Goal: Transaction & Acquisition: Purchase product/service

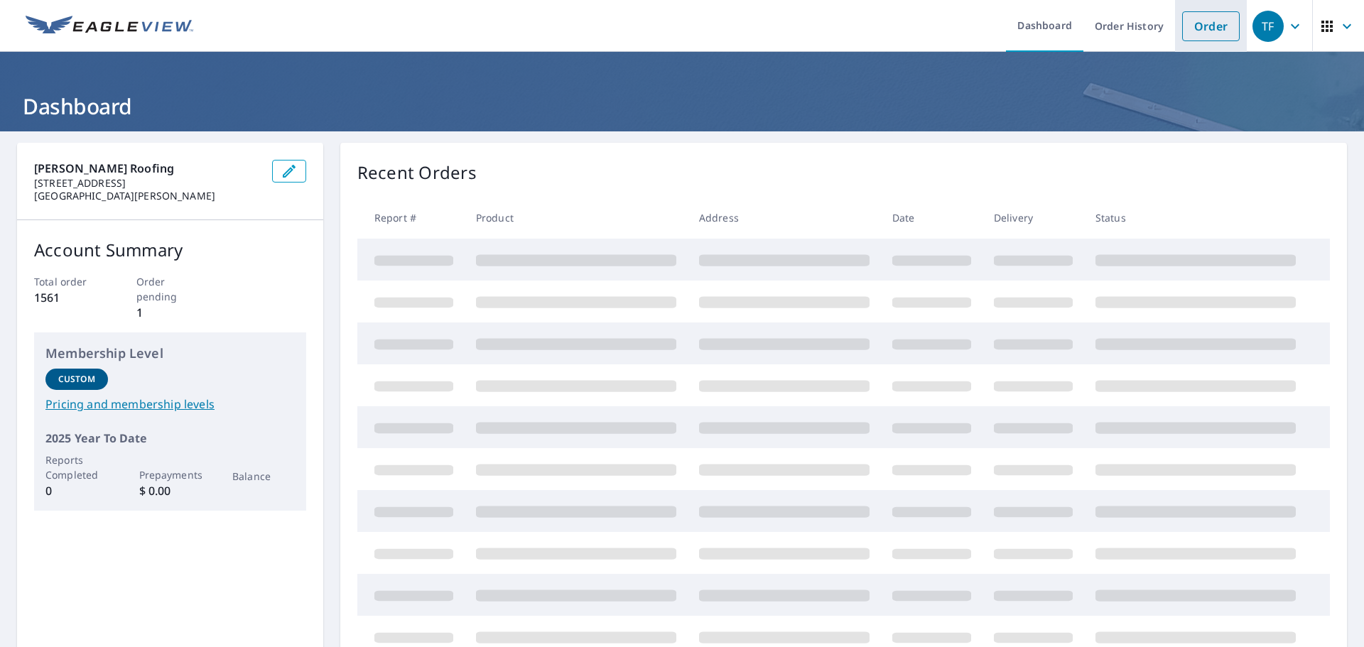
click at [1185, 29] on link "Order" at bounding box center [1211, 26] width 58 height 30
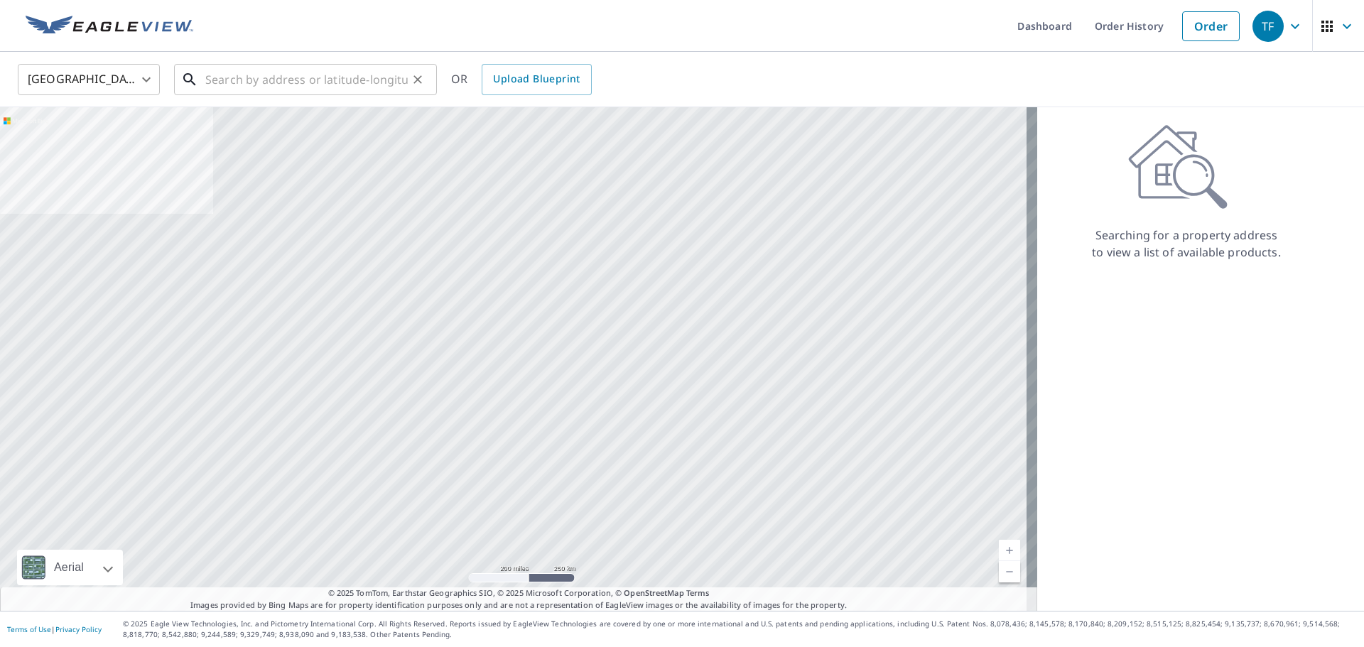
click at [285, 80] on input "text" at bounding box center [306, 80] width 202 height 40
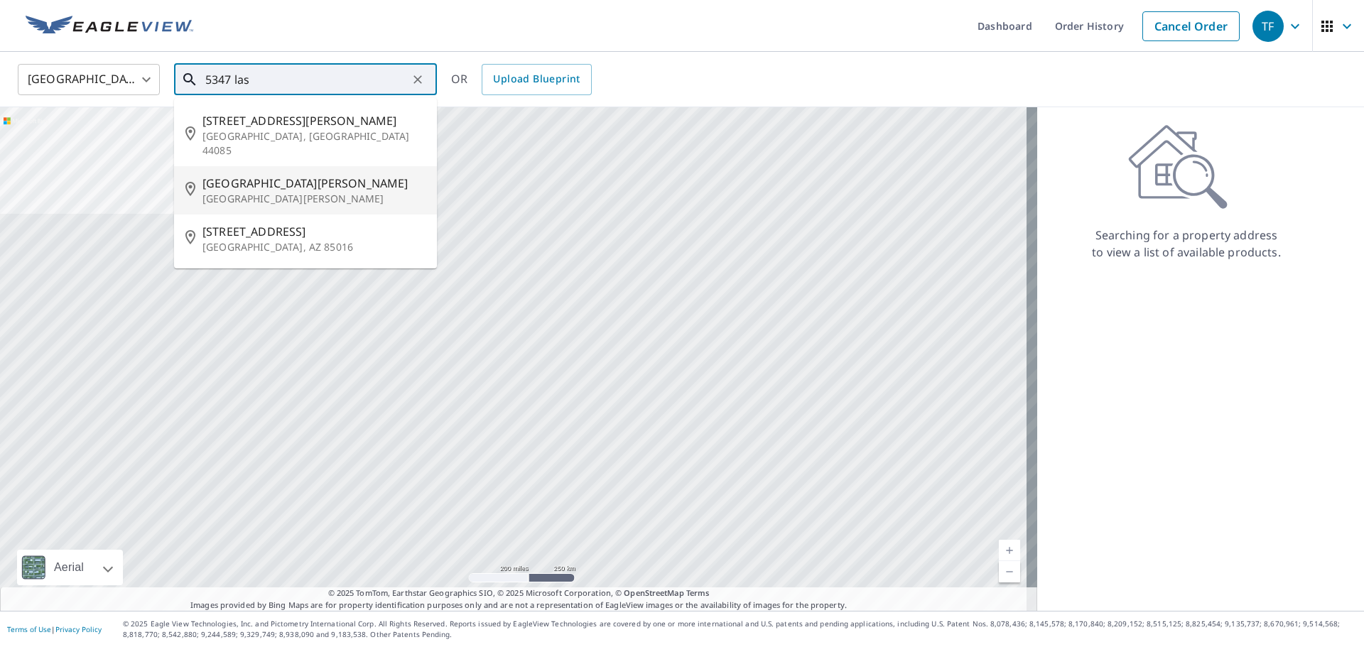
click at [288, 175] on span "[GEOGRAPHIC_DATA][PERSON_NAME]" at bounding box center [313, 183] width 223 height 17
type input "[STREET_ADDRESS][PERSON_NAME][PERSON_NAME]"
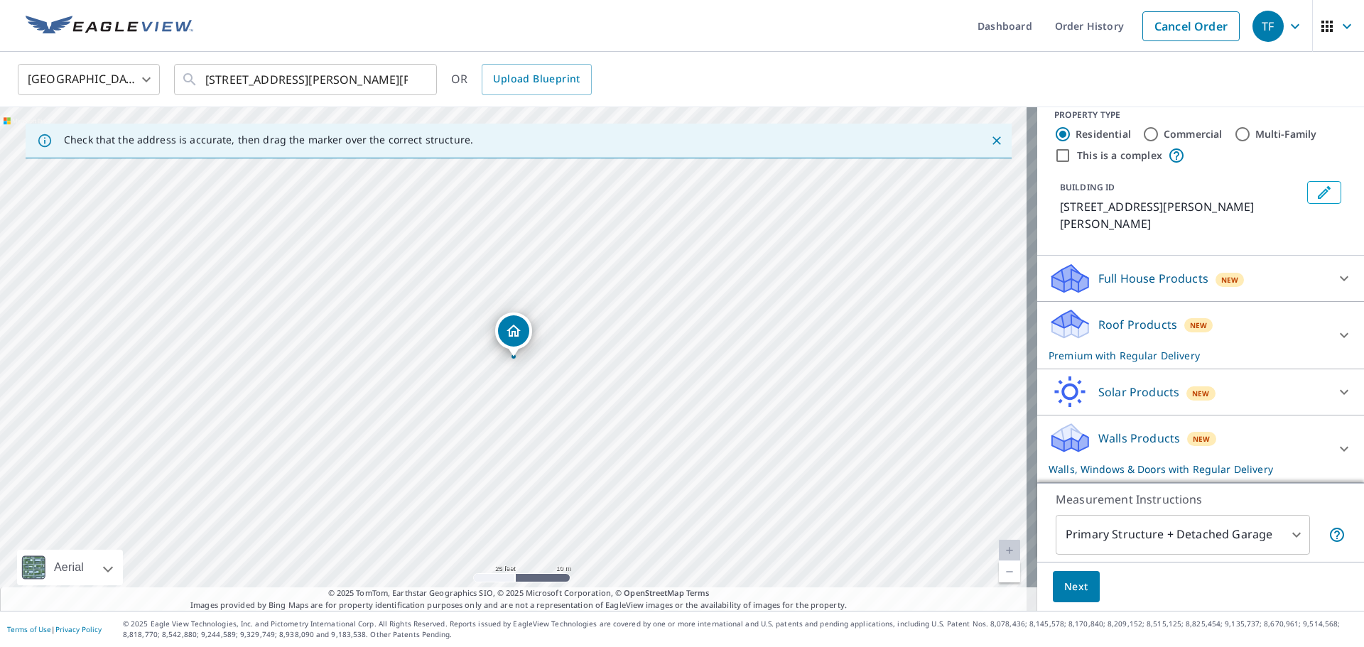
click at [1101, 437] on p "Walls Products" at bounding box center [1139, 438] width 82 height 17
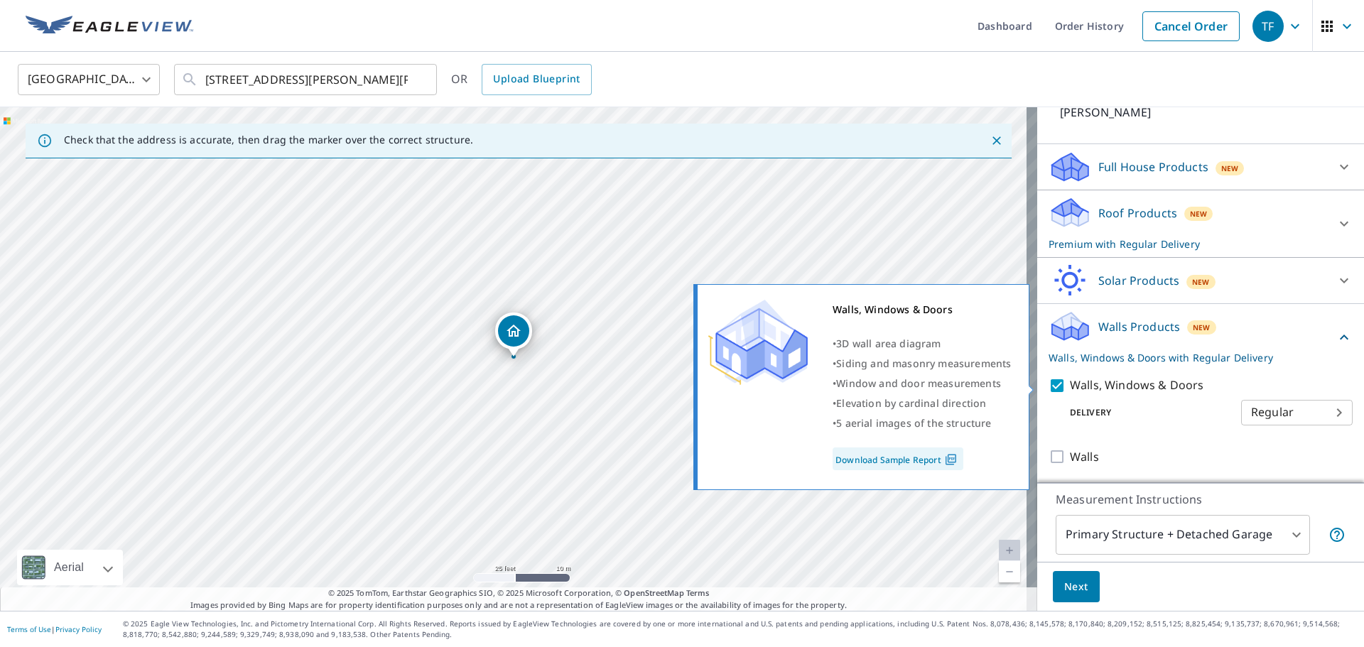
click at [1098, 388] on p "Walls, Windows & Doors" at bounding box center [1137, 385] width 134 height 18
click at [1070, 388] on input "Walls, Windows & Doors" at bounding box center [1058, 385] width 21 height 17
checkbox input "false"
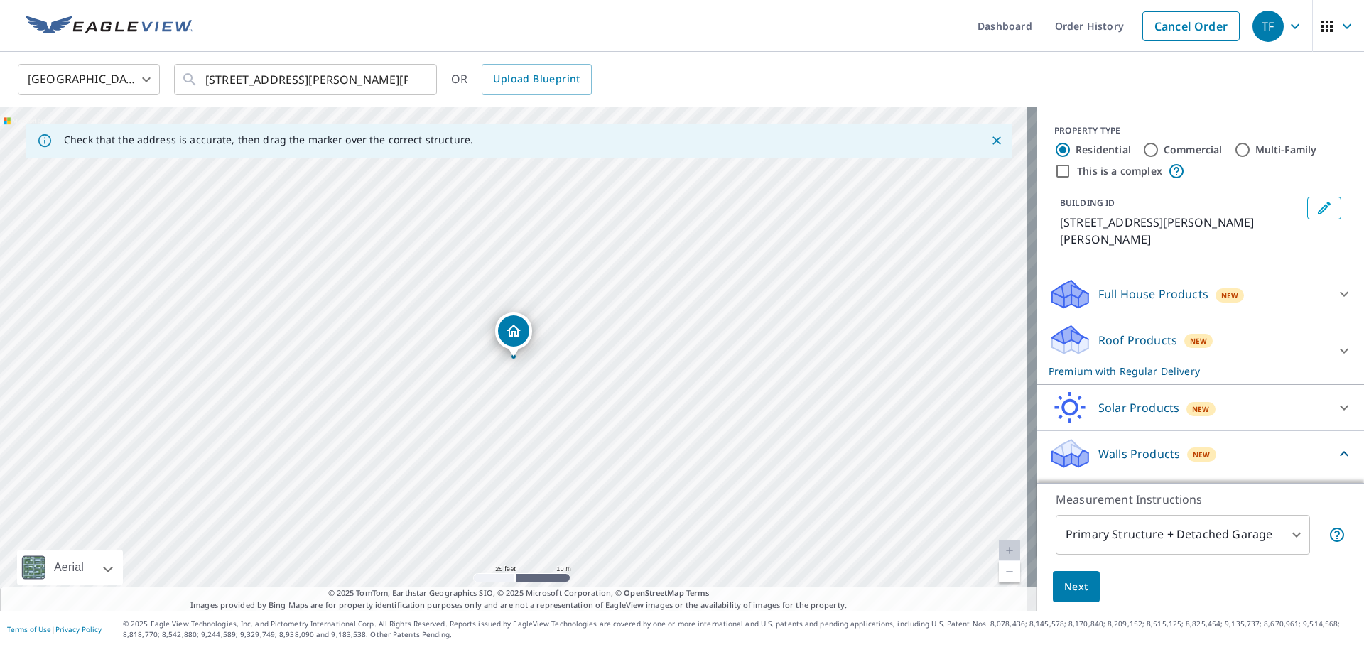
click at [1064, 592] on span "Next" at bounding box center [1076, 587] width 24 height 18
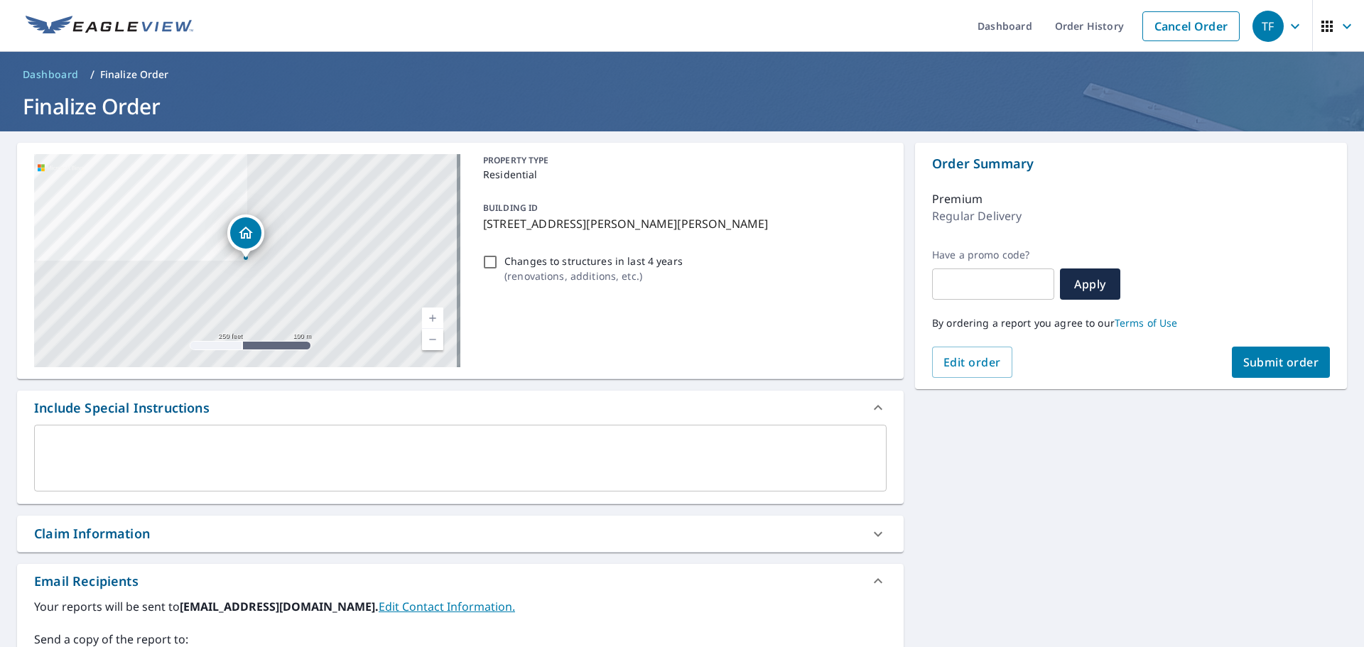
click at [1265, 373] on button "Submit order" at bounding box center [1281, 362] width 99 height 31
